Goal: Obtain resource: Obtain resource

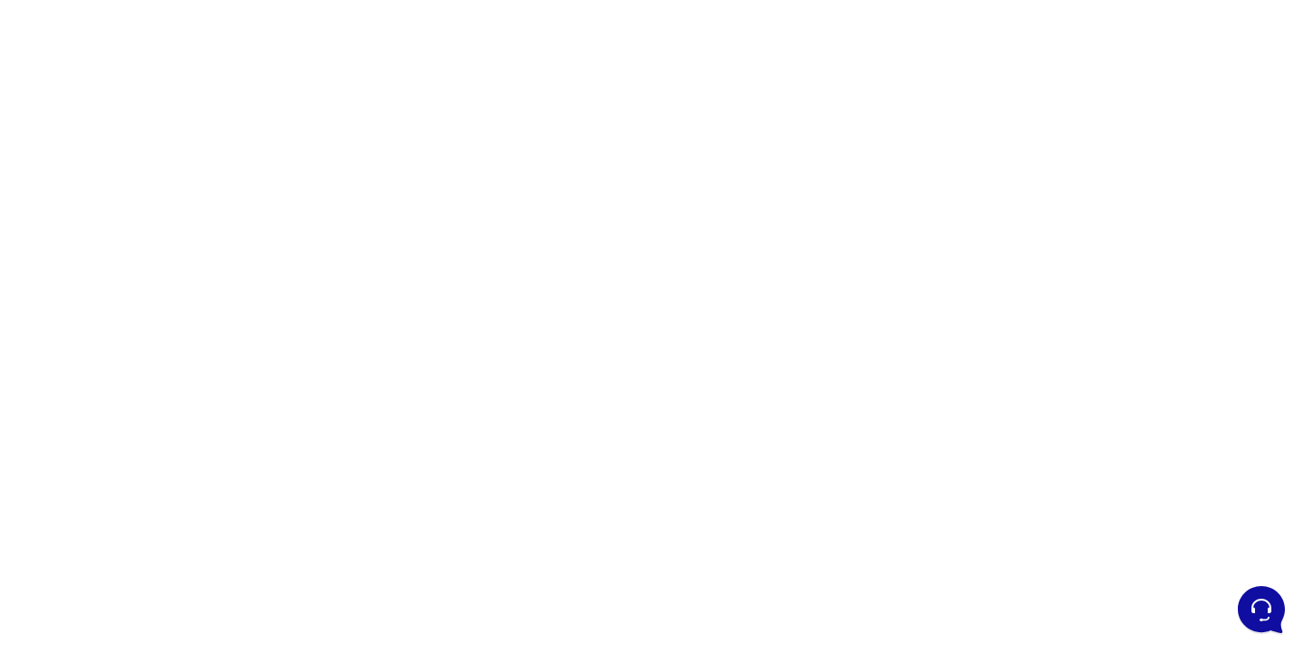
scroll to position [91, 0]
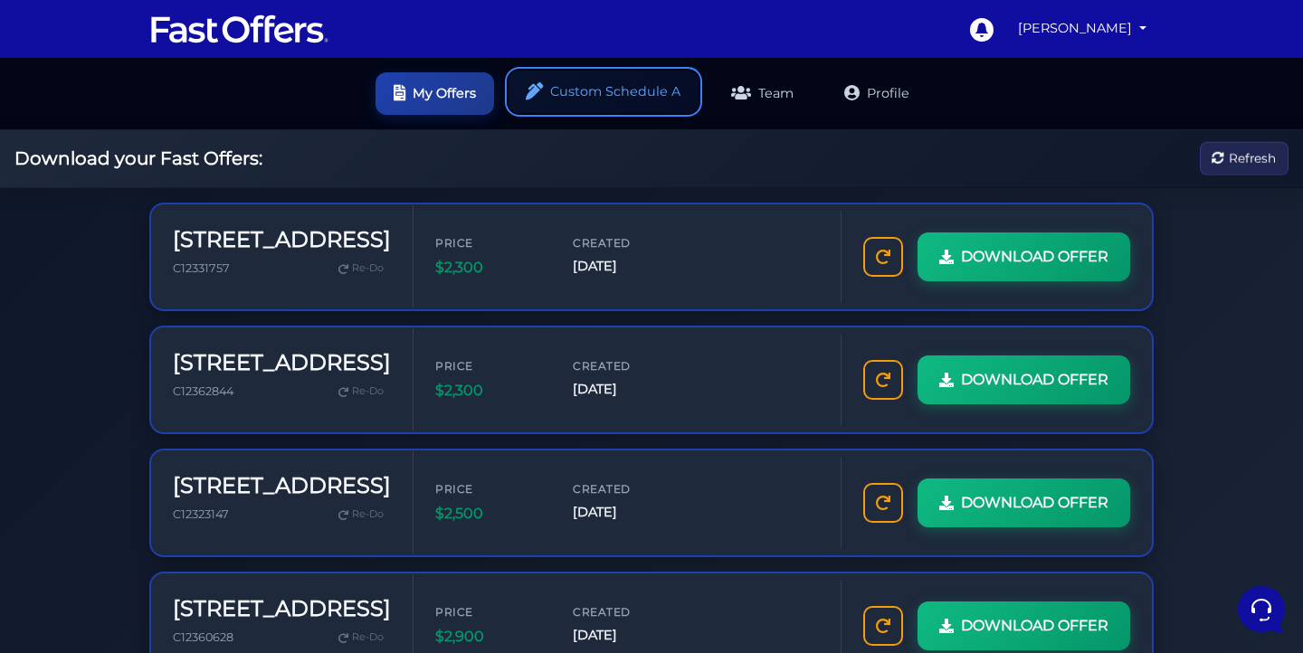
click at [598, 91] on link "Custom Schedule A" at bounding box center [603, 92] width 190 height 43
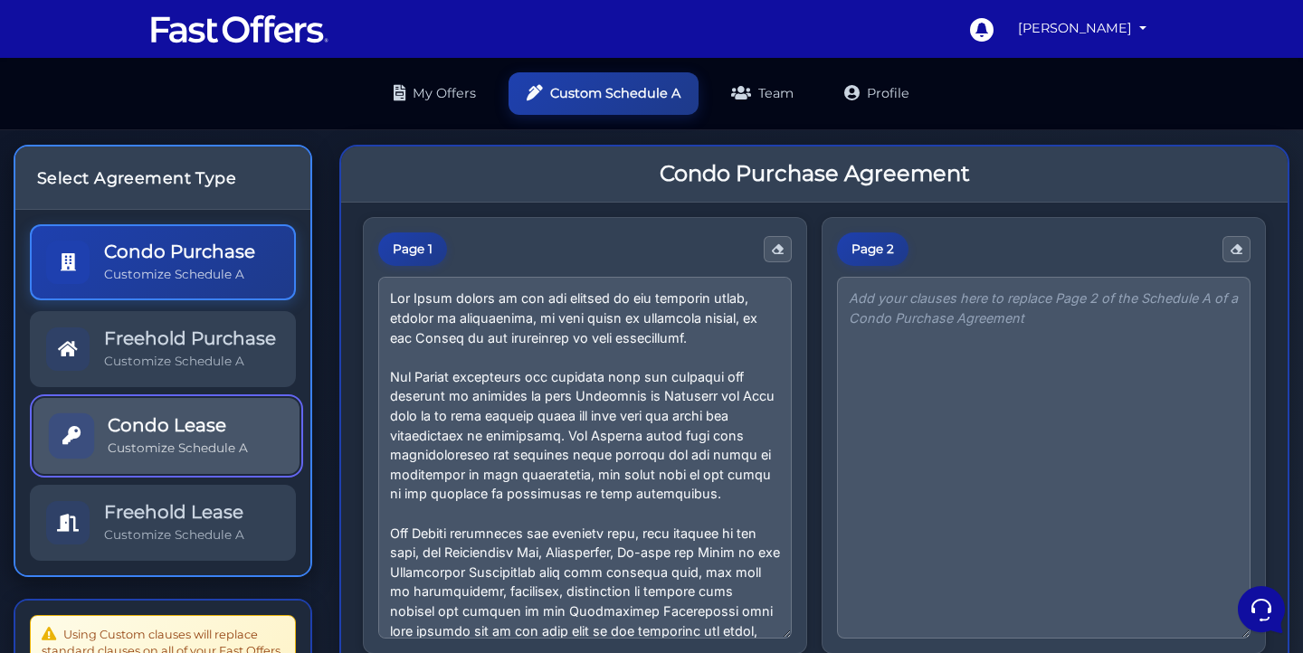
click at [168, 438] on div "Condo Lease Customize Schedule A" at bounding box center [178, 435] width 140 height 43
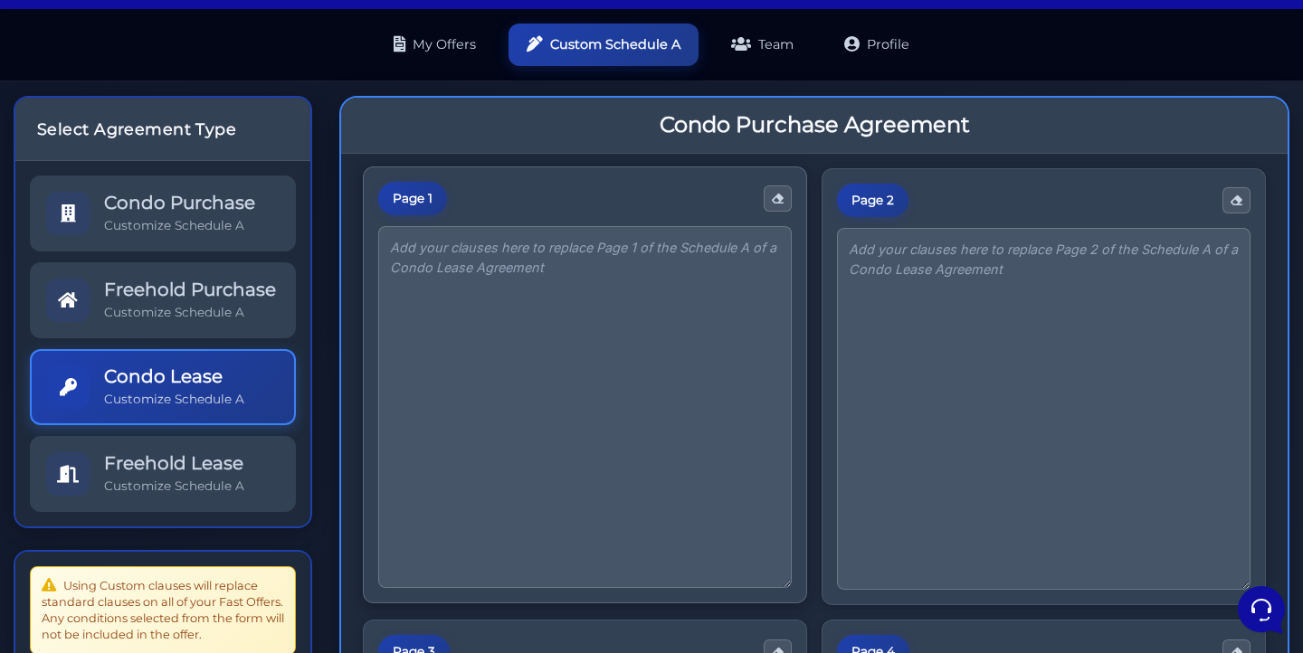
scroll to position [86, 0]
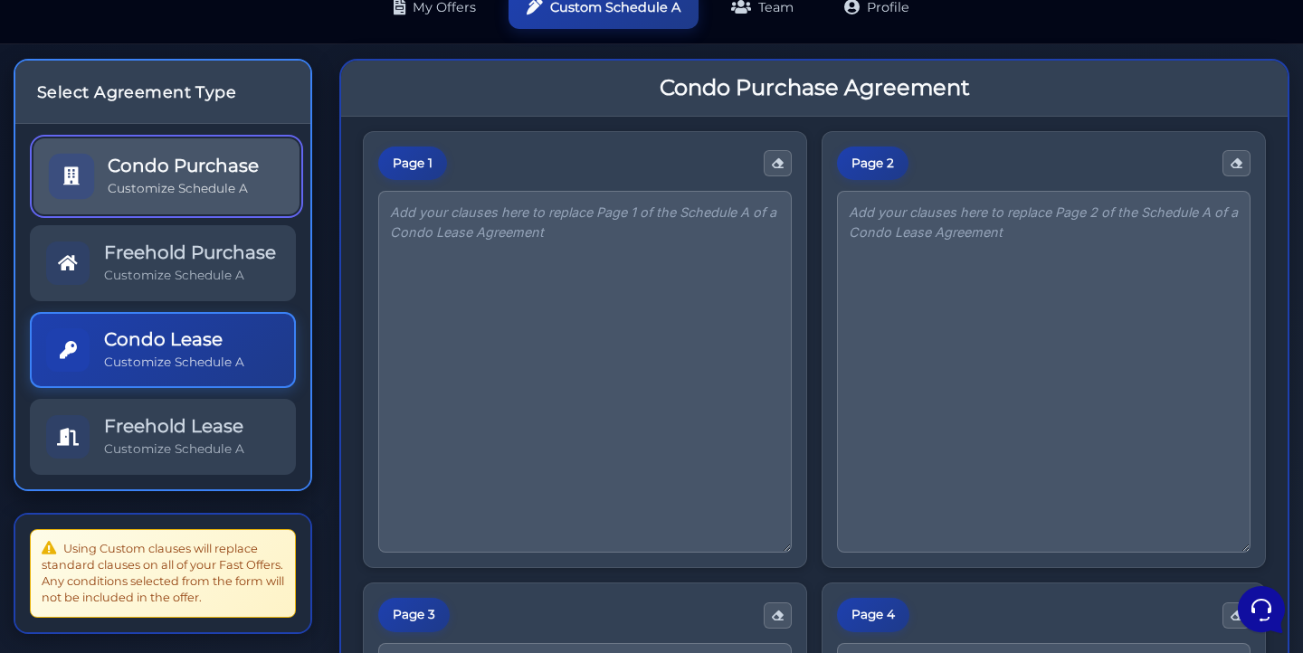
click at [216, 175] on h5 "Condo Purchase" at bounding box center [183, 166] width 151 height 22
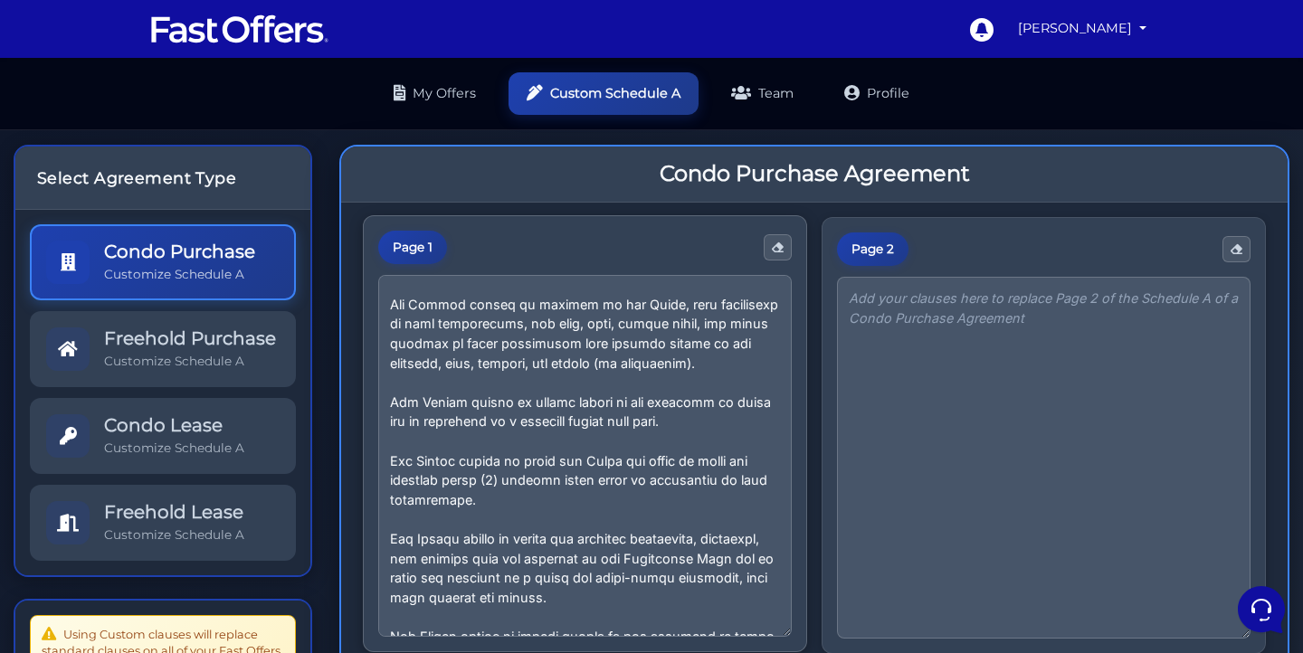
scroll to position [249, 0]
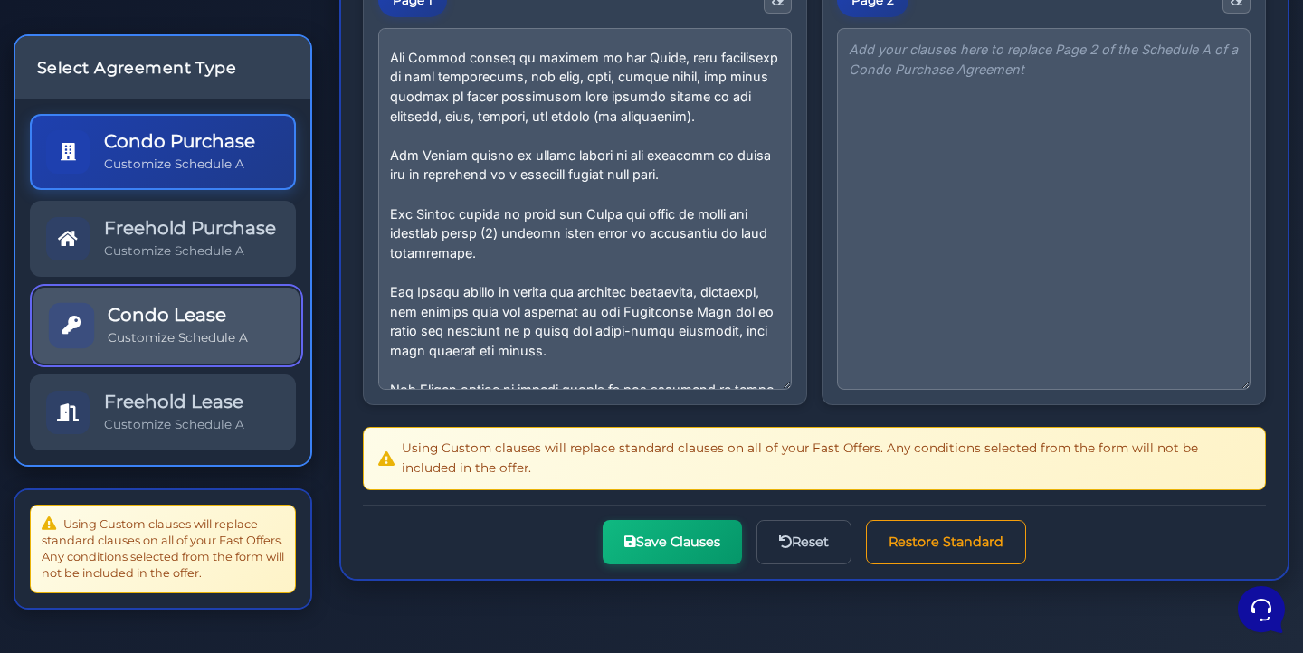
click at [161, 313] on h5 "Condo Lease" at bounding box center [178, 315] width 140 height 22
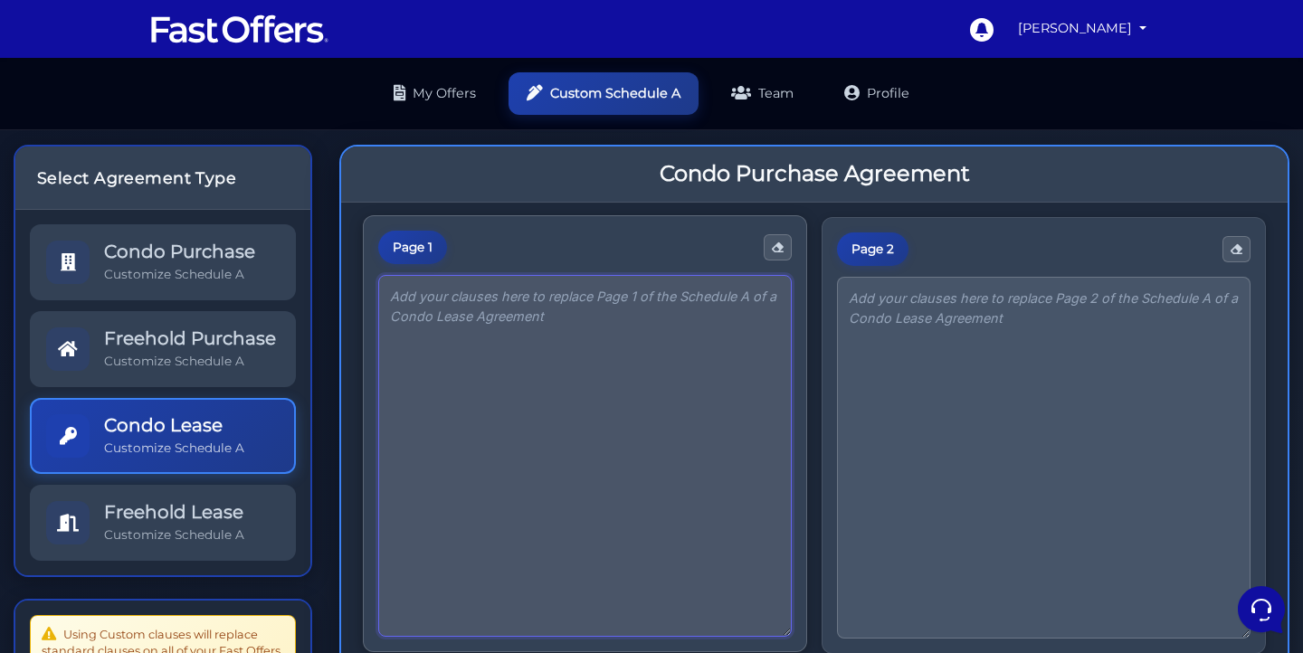
click at [531, 365] on textarea at bounding box center [584, 456] width 413 height 362
click at [477, 447] on textarea "To enrich screen reader interactions, please activate Accessibility in Grammarl…" at bounding box center [584, 456] width 413 height 362
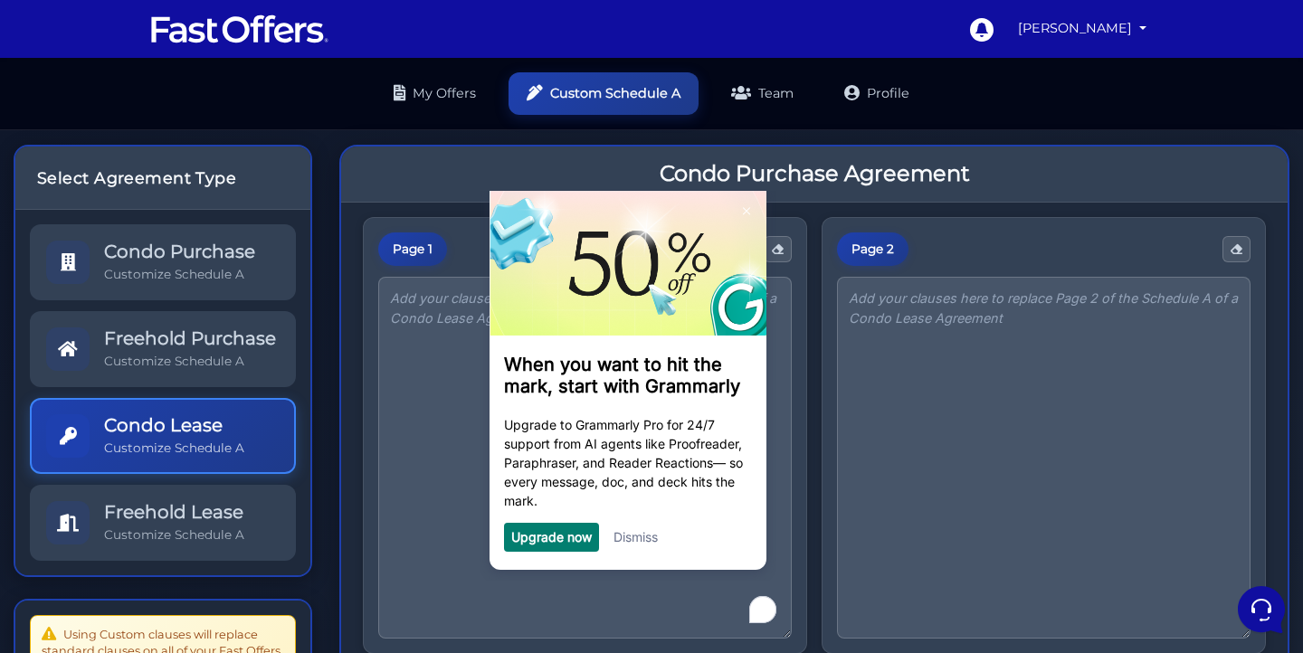
click at [655, 542] on link "Dismiss" at bounding box center [635, 536] width 44 height 15
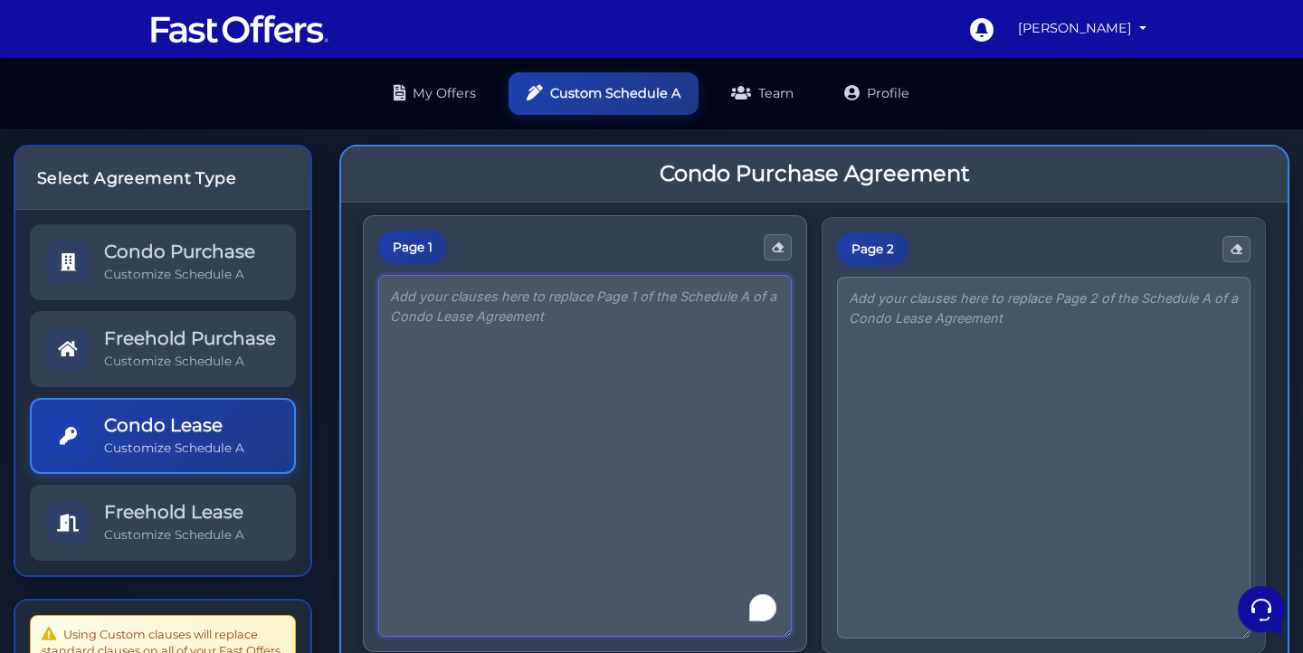
click at [616, 318] on textarea "To enrich screen reader interactions, please activate Accessibility in Grammarl…" at bounding box center [584, 456] width 413 height 362
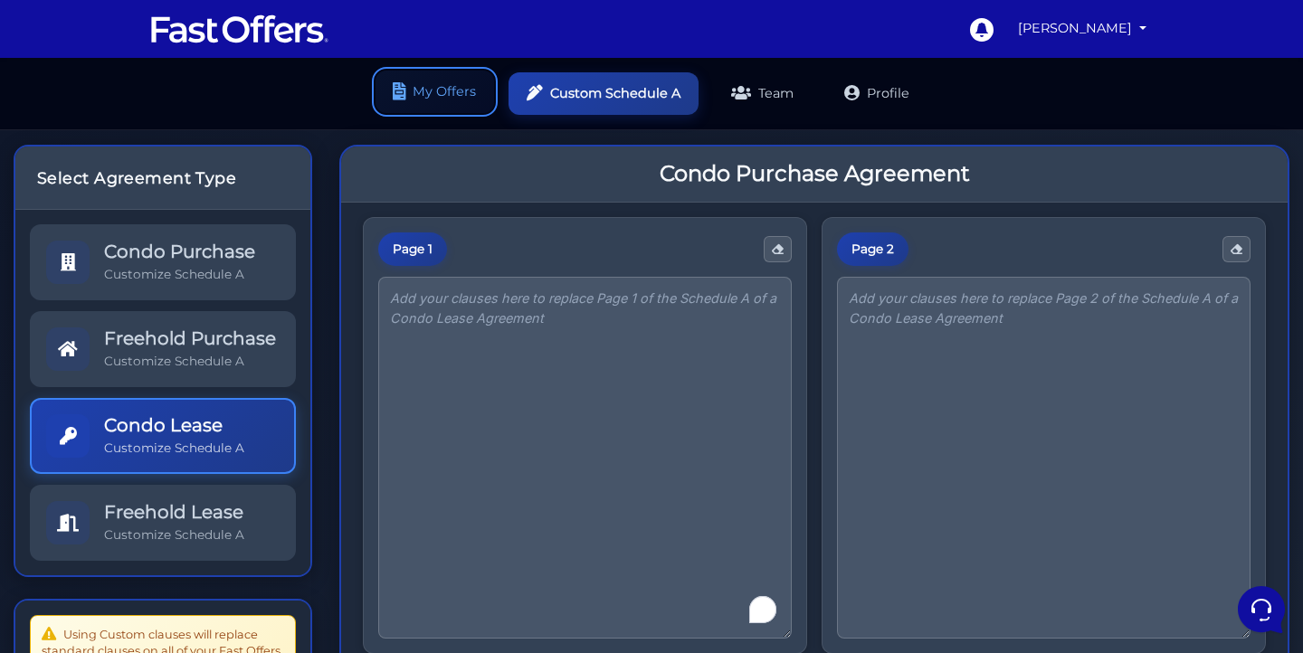
click at [432, 98] on link "My Offers" at bounding box center [434, 92] width 119 height 43
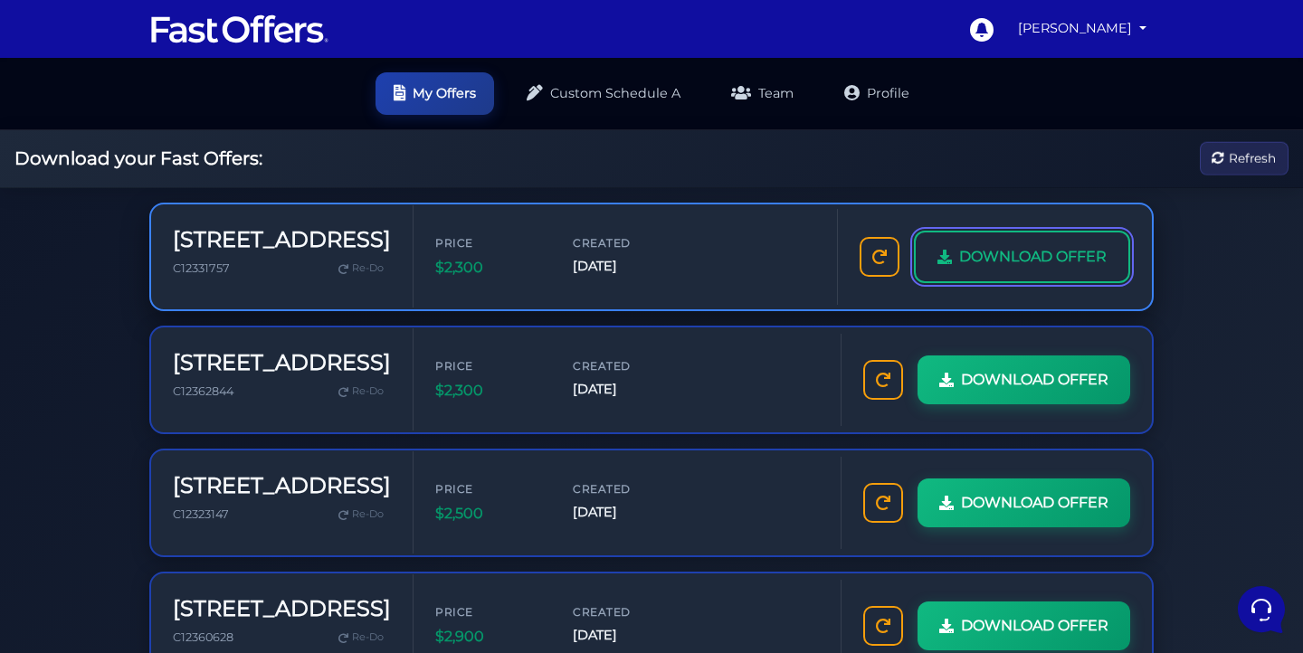
click at [1038, 255] on span "DOWNLOAD OFFER" at bounding box center [1032, 257] width 147 height 24
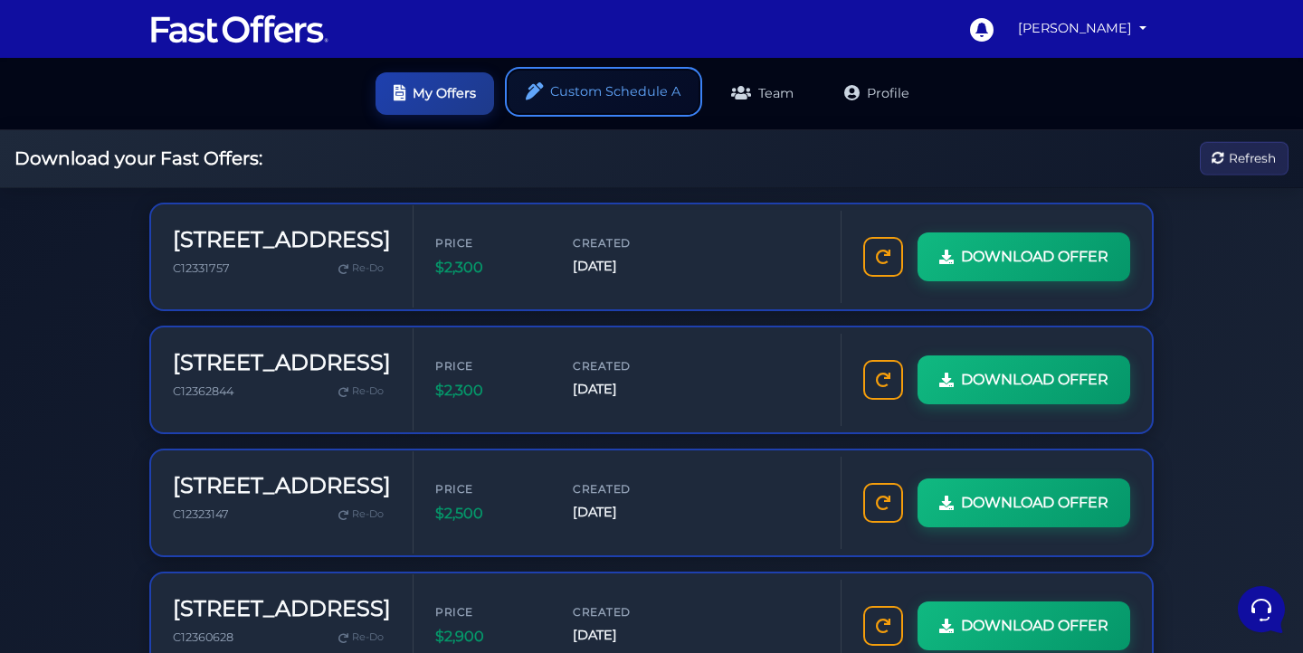
click at [585, 90] on link "Custom Schedule A" at bounding box center [603, 92] width 190 height 43
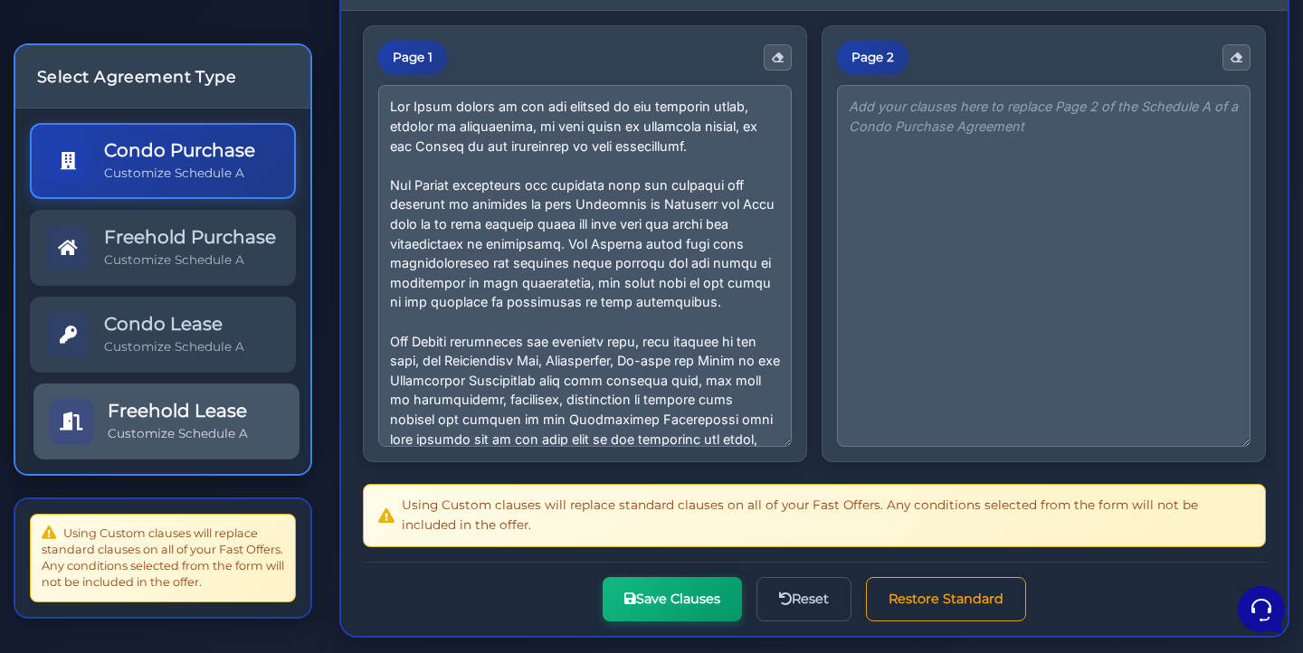
scroll to position [249, 0]
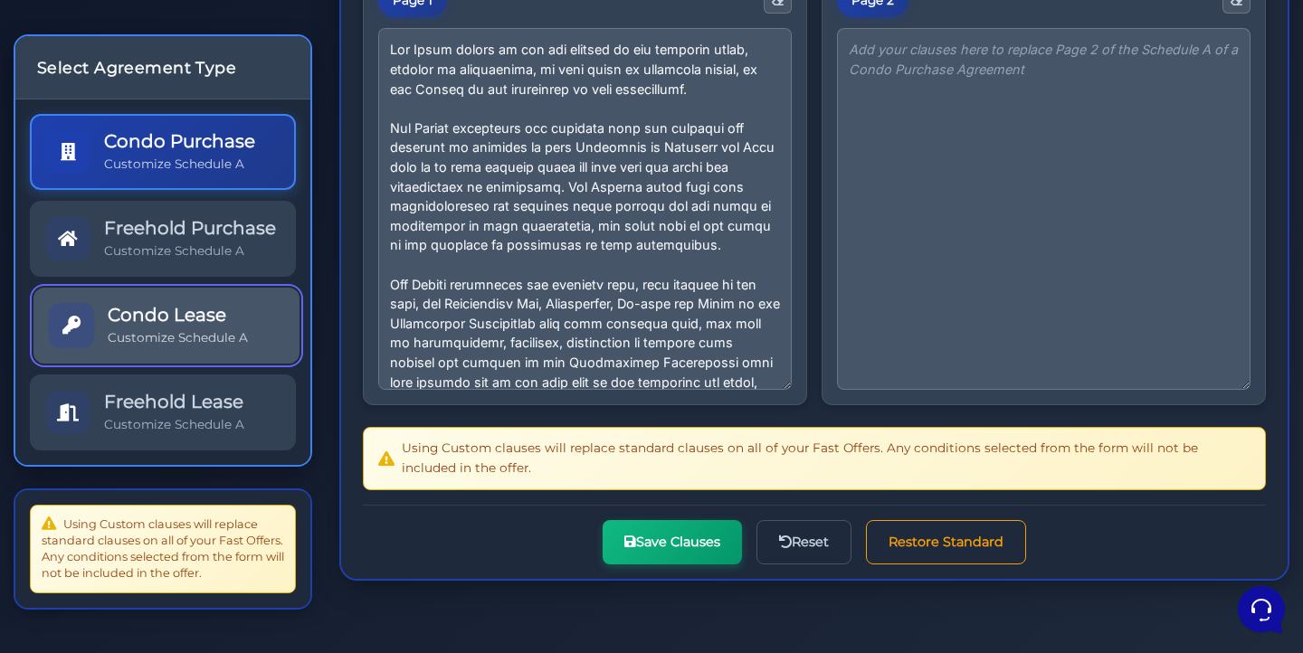
click at [166, 336] on p "Customize Schedule A" at bounding box center [178, 337] width 140 height 17
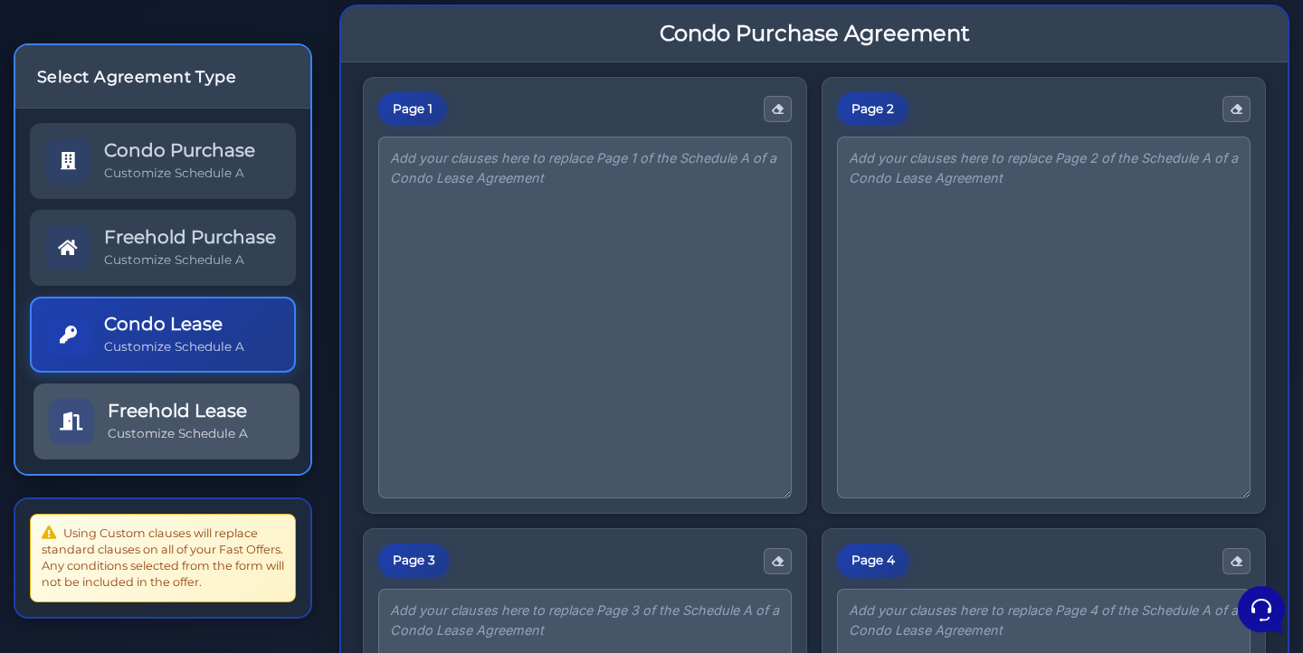
scroll to position [105, 0]
